Goal: Task Accomplishment & Management: Use online tool/utility

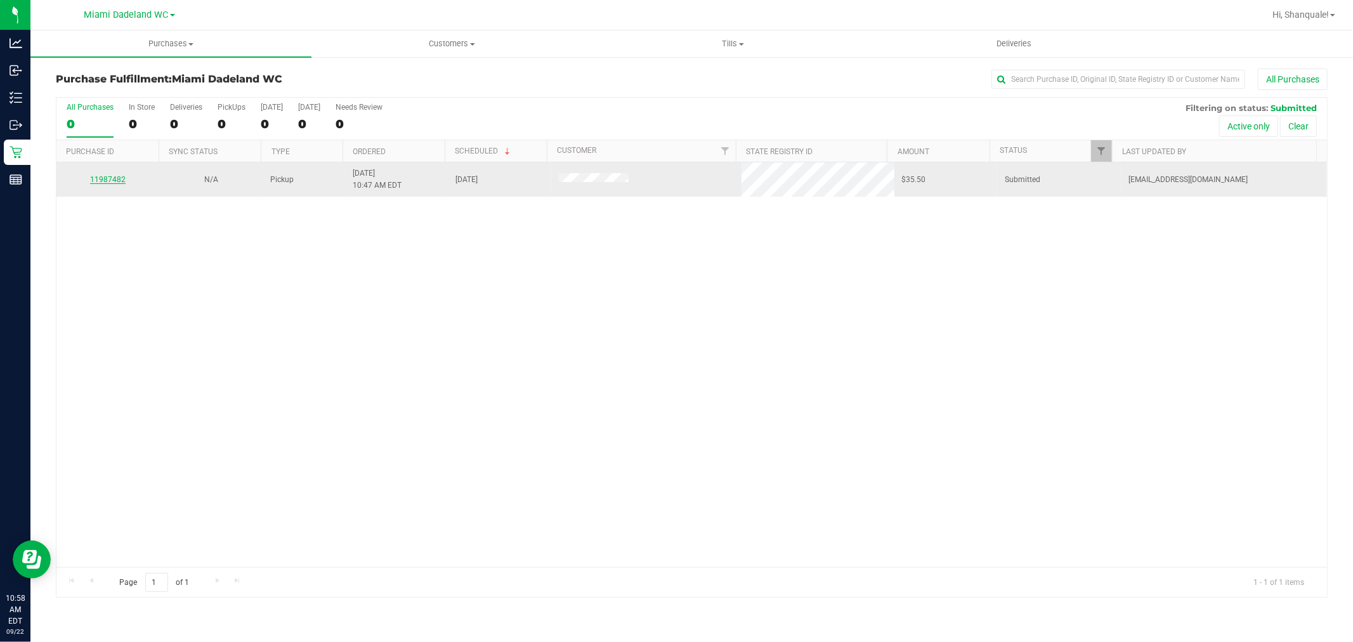
click at [111, 179] on link "11987482" at bounding box center [108, 179] width 36 height 9
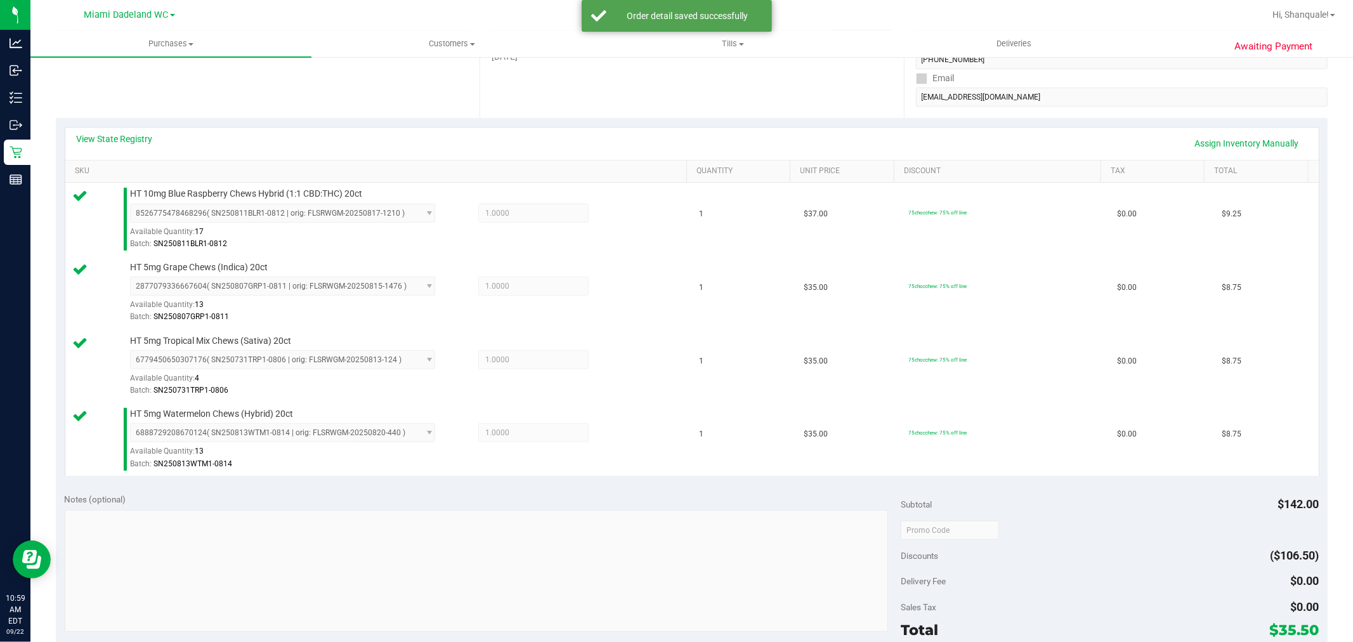
scroll to position [282, 0]
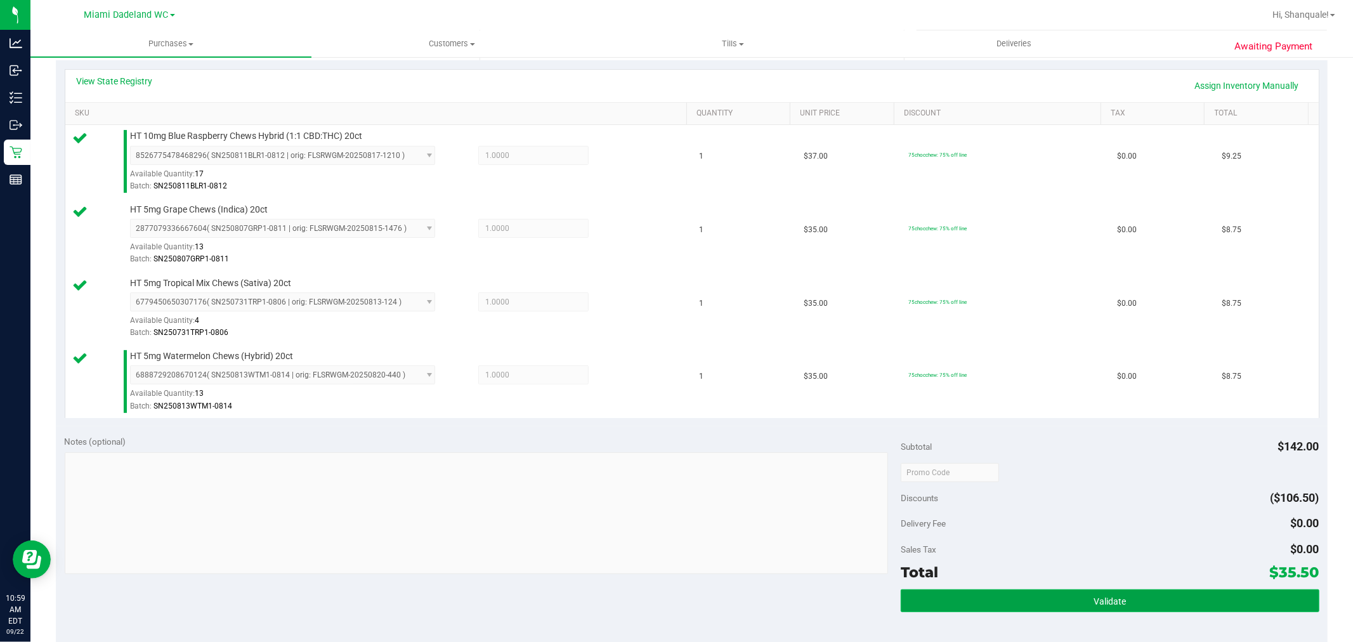
click at [1229, 593] on button "Validate" at bounding box center [1110, 600] width 418 height 23
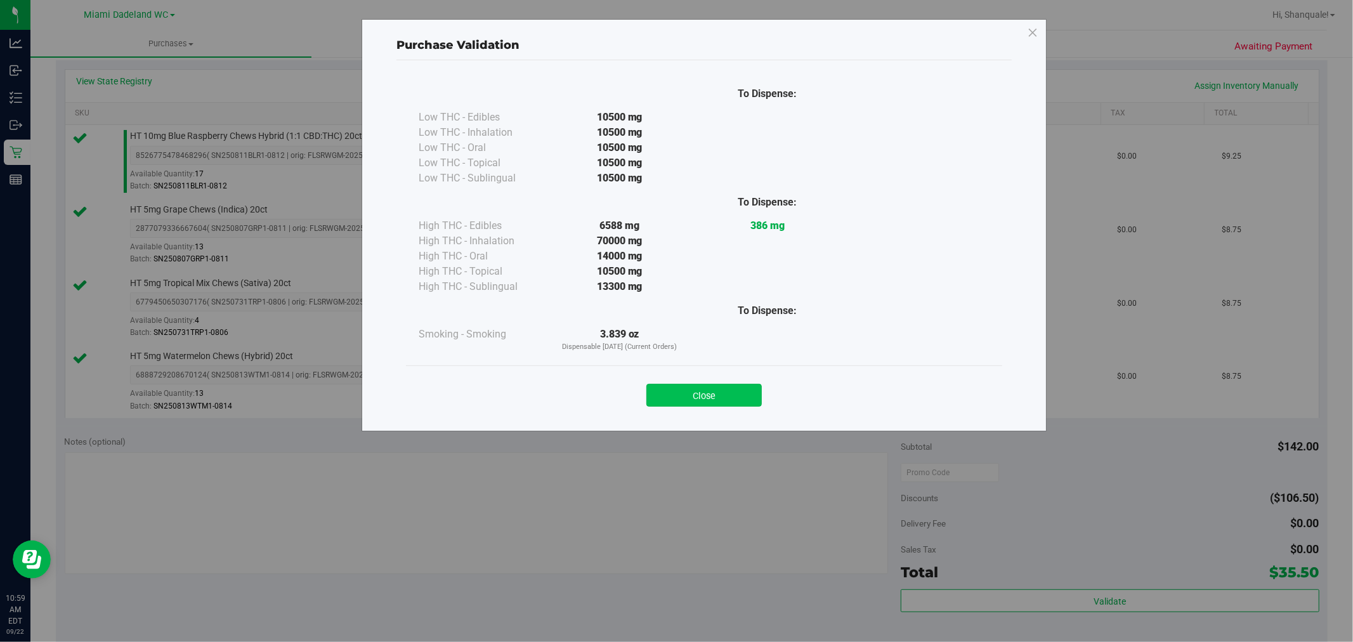
click at [704, 392] on button "Close" at bounding box center [703, 395] width 115 height 23
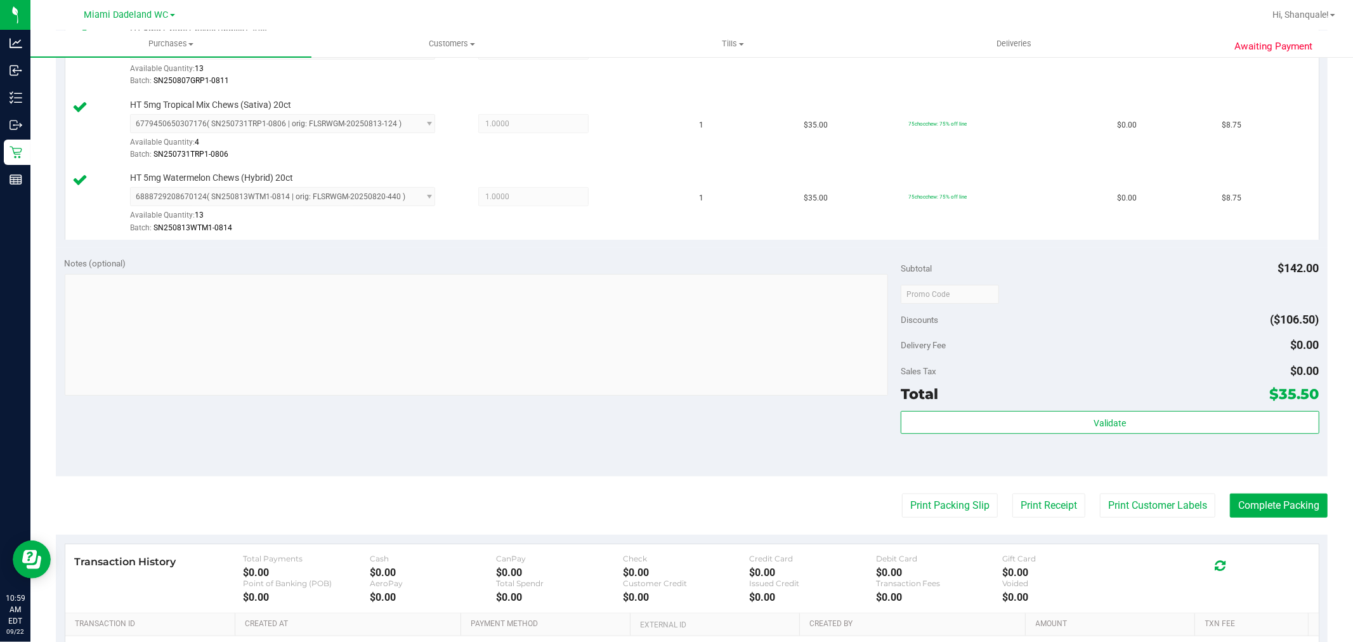
scroll to position [616, 0]
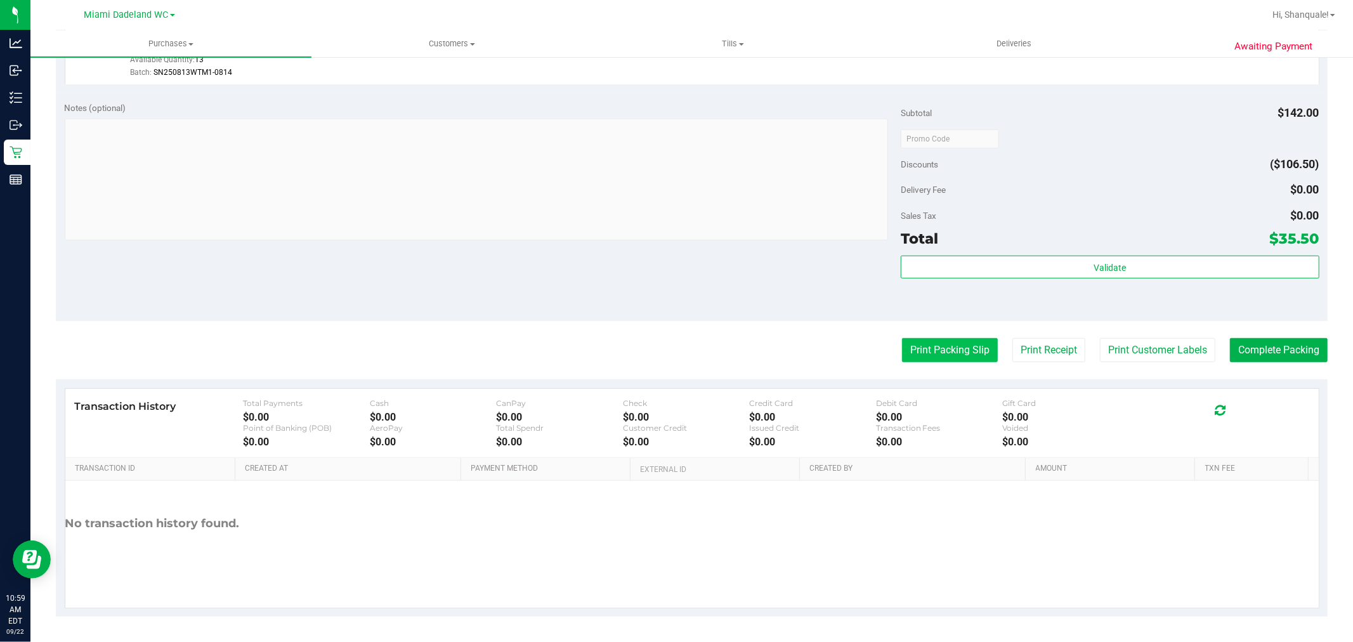
click at [952, 344] on button "Print Packing Slip" at bounding box center [950, 350] width 96 height 24
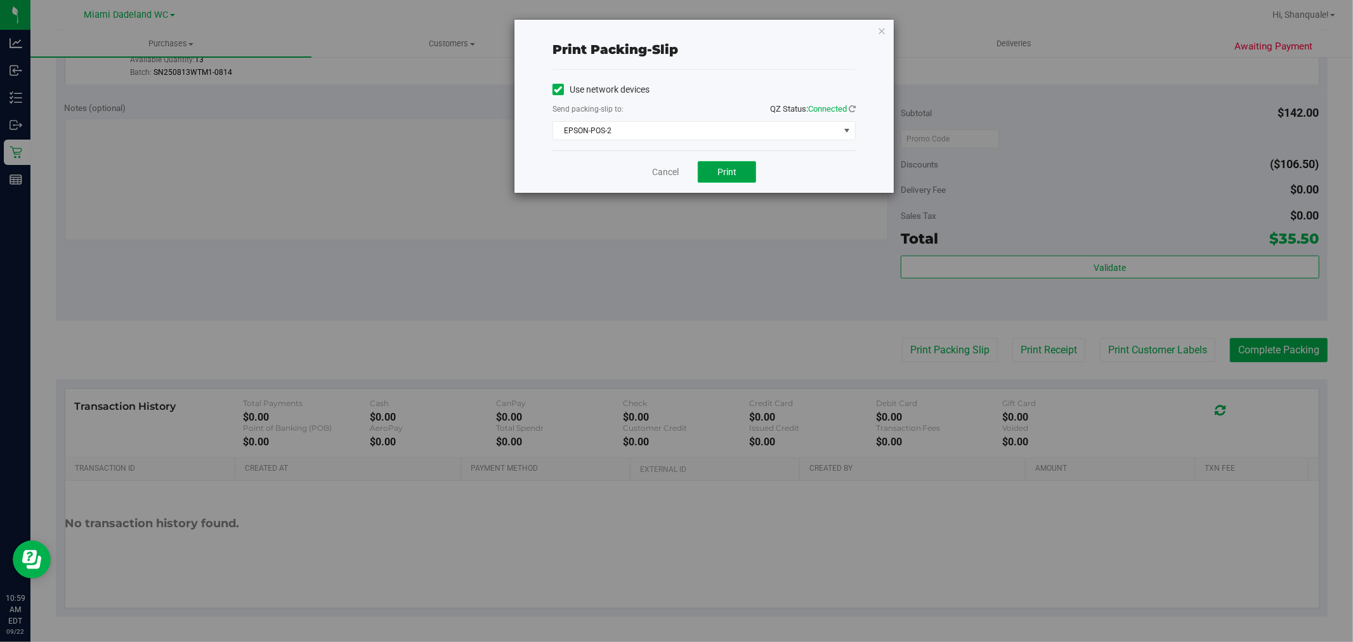
click at [747, 173] on button "Print" at bounding box center [727, 172] width 58 height 22
click at [655, 173] on link "Cancel" at bounding box center [665, 172] width 27 height 13
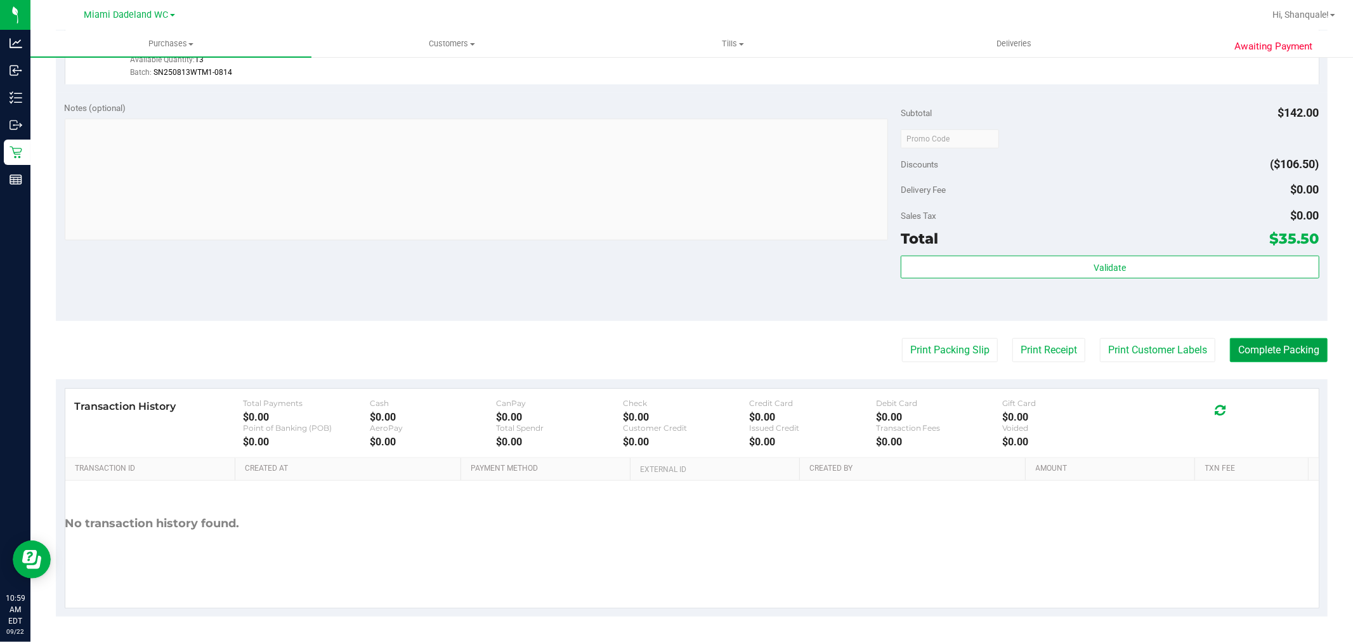
click at [1285, 344] on button "Complete Packing" at bounding box center [1279, 350] width 98 height 24
